Goal: Information Seeking & Learning: Learn about a topic

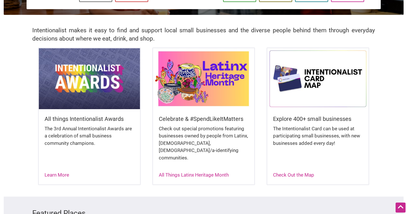
scroll to position [115, 0]
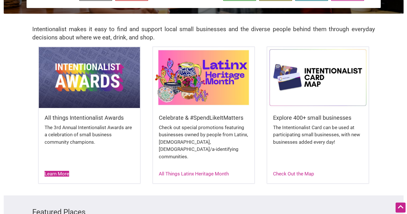
click at [58, 171] on link "Learn More" at bounding box center [57, 174] width 25 height 6
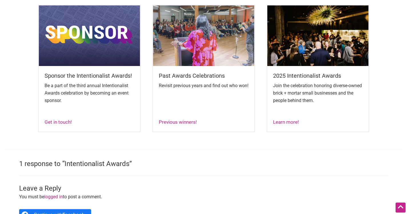
scroll to position [394, 0]
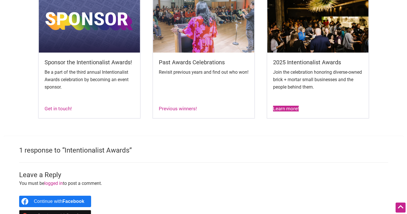
click at [289, 111] on link "Learn more!" at bounding box center [286, 109] width 26 height 6
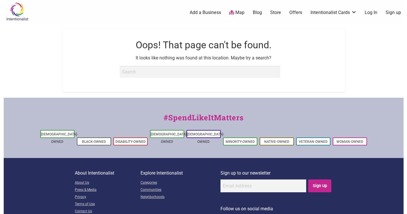
click at [12, 7] on img at bounding box center [17, 11] width 27 height 19
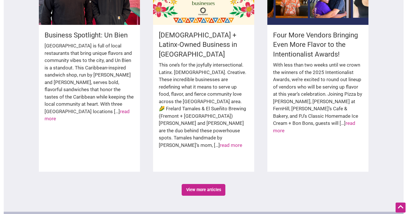
scroll to position [882, 0]
